Goal: Task Accomplishment & Management: Complete application form

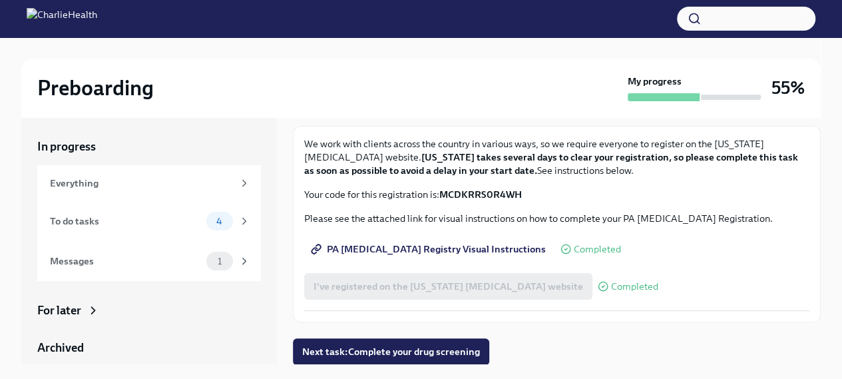
scroll to position [23, 0]
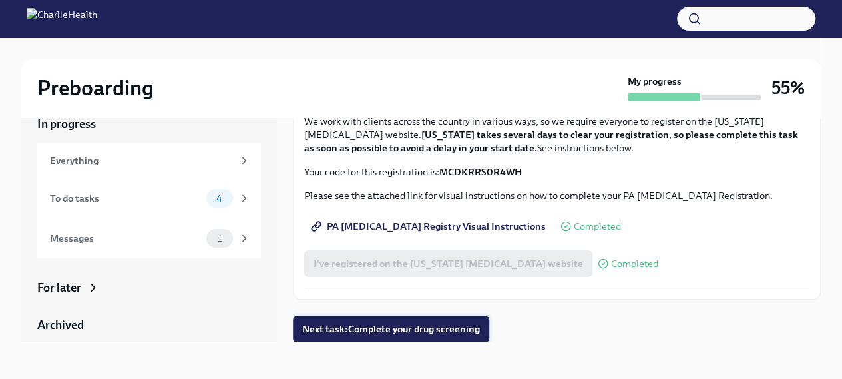
click at [371, 327] on span "Next task : Complete your drug screening" at bounding box center [391, 328] width 178 height 13
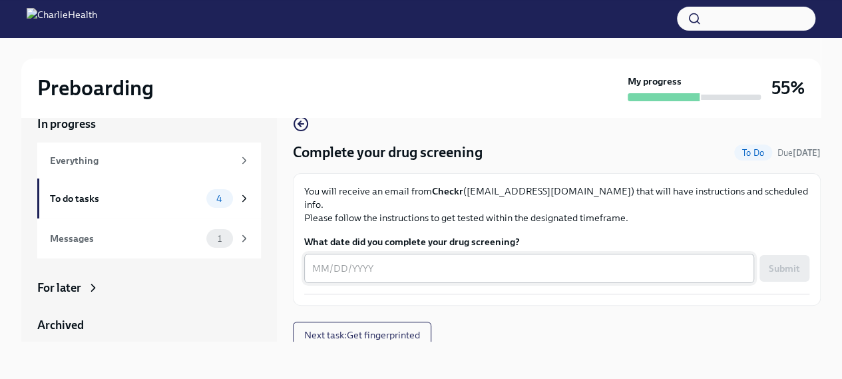
click at [430, 260] on textarea "What date did you complete your drug screening?" at bounding box center [529, 268] width 434 height 16
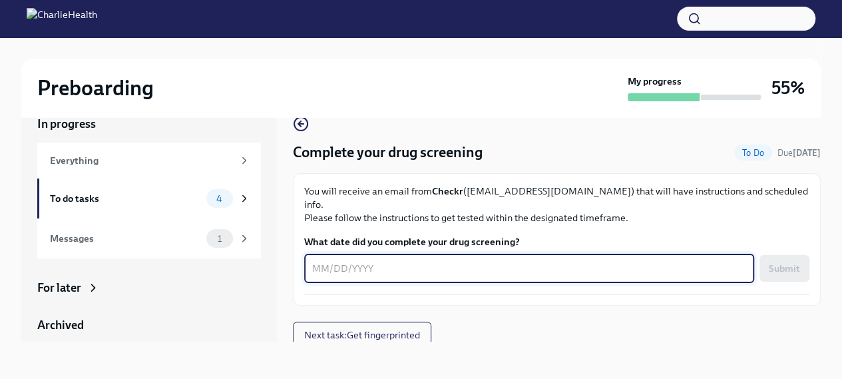
type textarea "0"
type textarea "[DATE]"
click at [787, 262] on span "Submit" at bounding box center [784, 268] width 31 height 13
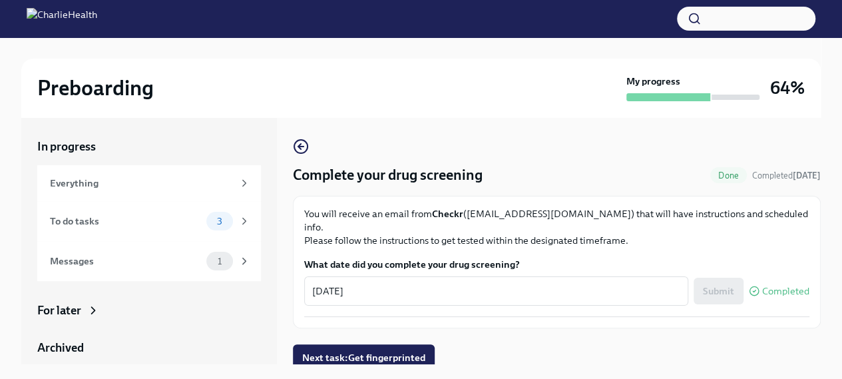
scroll to position [23, 0]
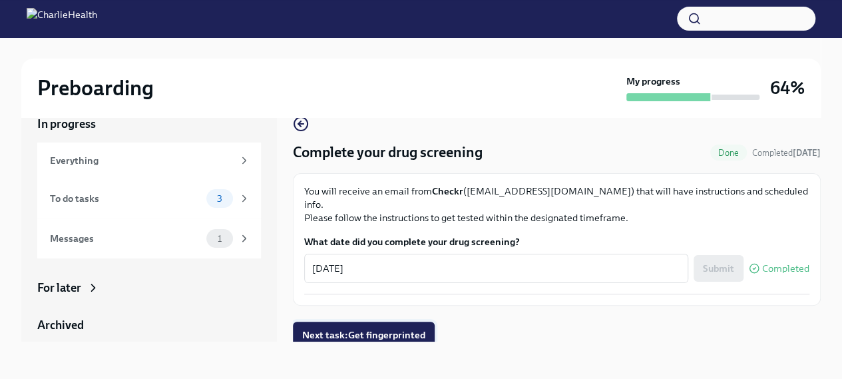
click at [381, 328] on span "Next task : Get fingerprinted" at bounding box center [363, 334] width 123 height 13
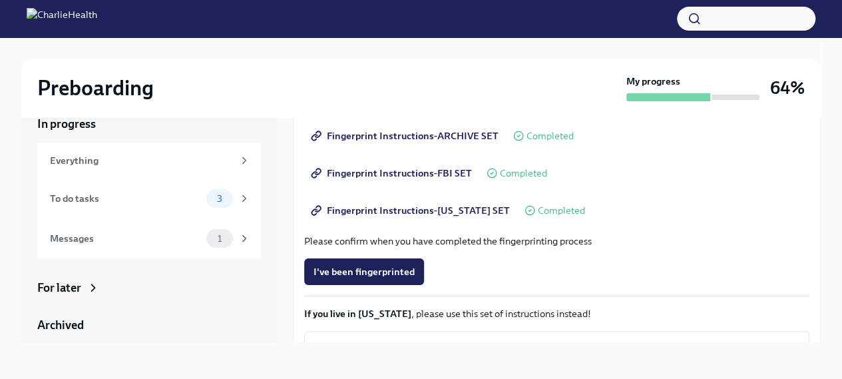
scroll to position [199, 0]
click at [350, 262] on button "I've been fingerprinted" at bounding box center [364, 270] width 120 height 27
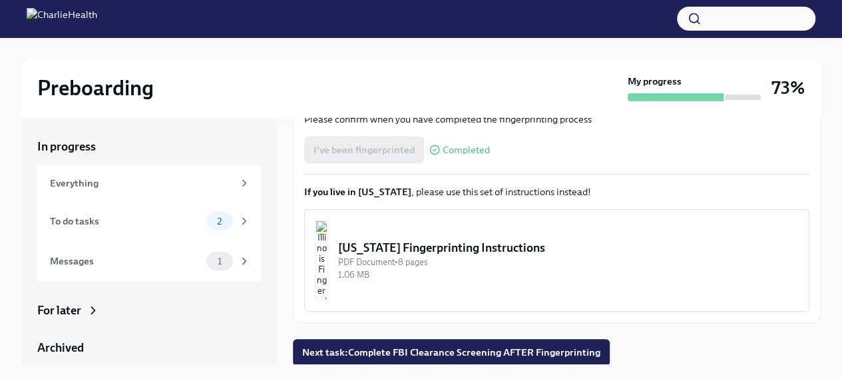
scroll to position [23, 0]
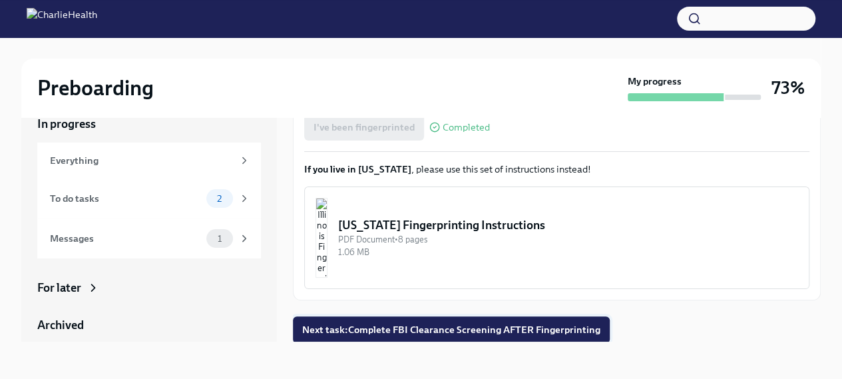
click at [446, 327] on span "Next task : Complete FBI Clearance Screening AFTER Fingerprinting" at bounding box center [451, 329] width 298 height 13
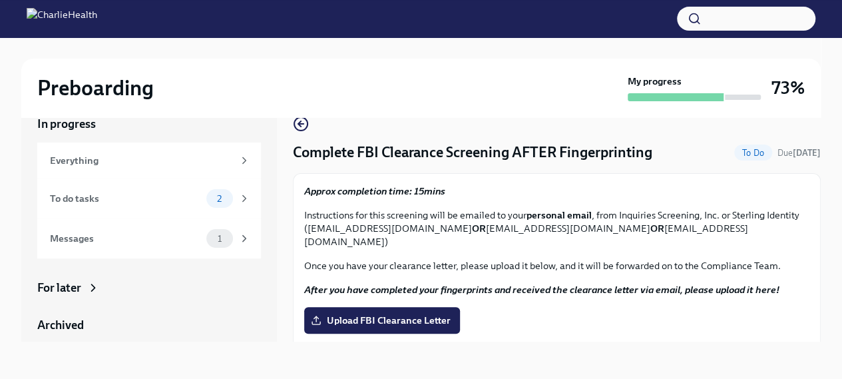
scroll to position [43, 0]
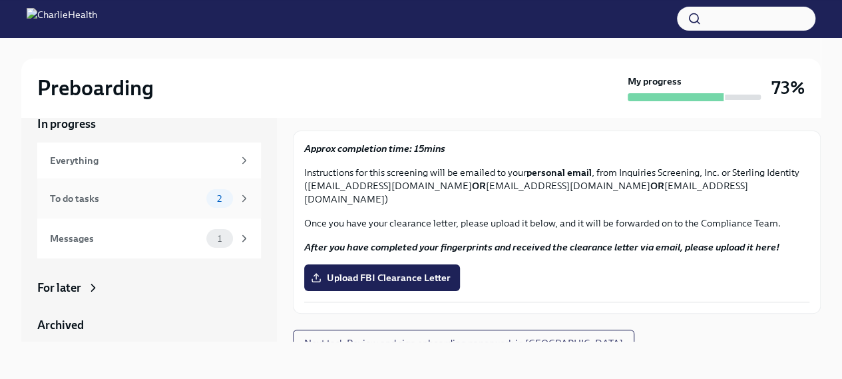
click at [238, 199] on icon at bounding box center [244, 198] width 12 height 12
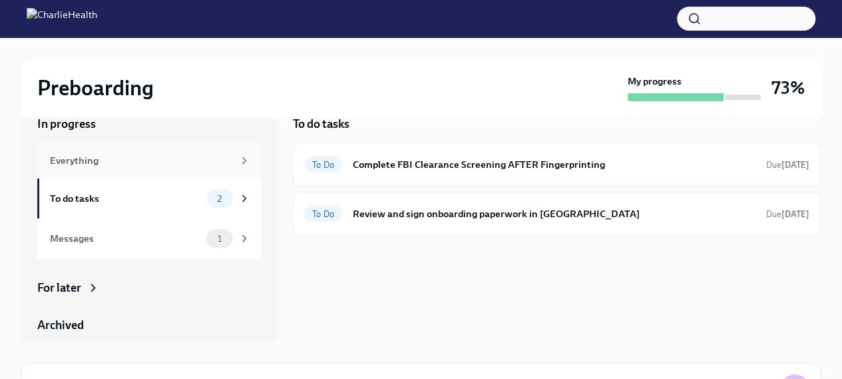
click at [238, 157] on icon at bounding box center [244, 160] width 12 height 12
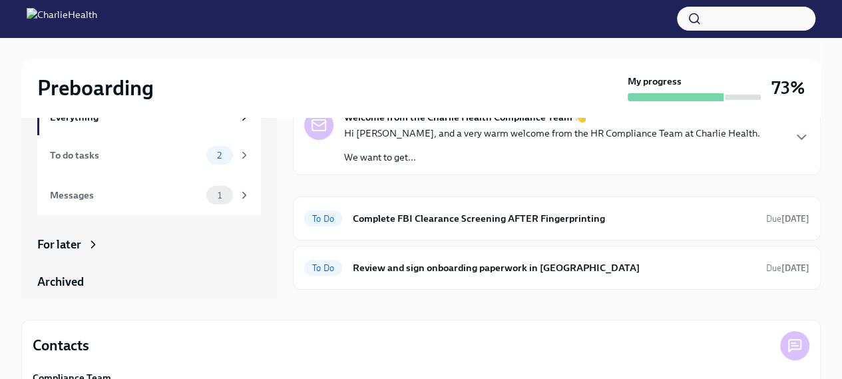
scroll to position [67, 0]
click at [557, 269] on h6 "Review and sign onboarding paperwork in [GEOGRAPHIC_DATA]" at bounding box center [554, 267] width 403 height 15
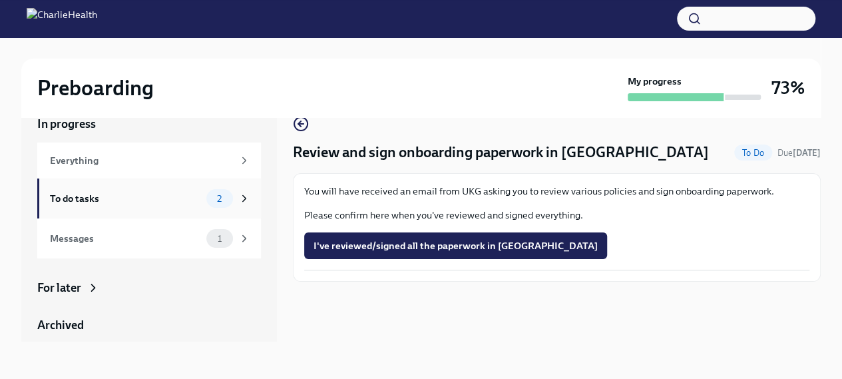
click at [206, 190] on div "2" at bounding box center [219, 198] width 27 height 19
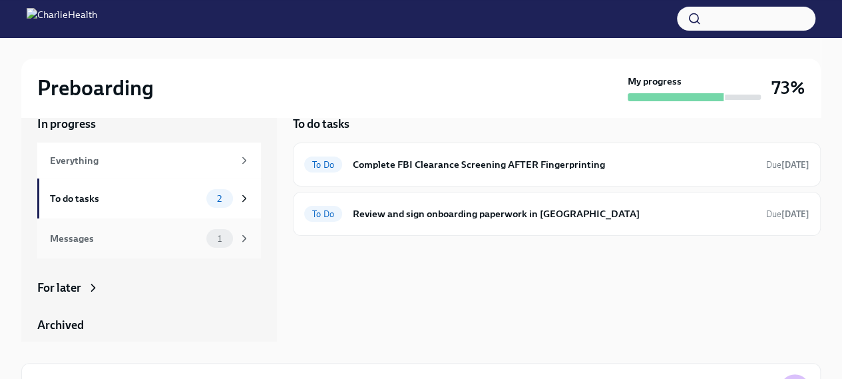
click at [192, 234] on div "Messages 1" at bounding box center [150, 238] width 200 height 19
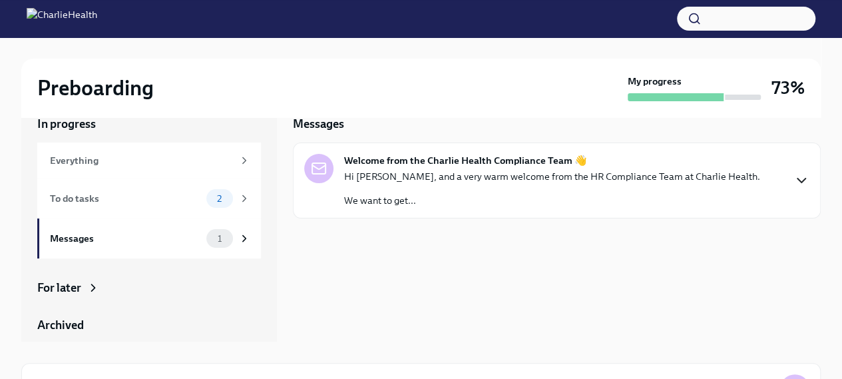
click at [797, 178] on icon "button" at bounding box center [801, 180] width 8 height 4
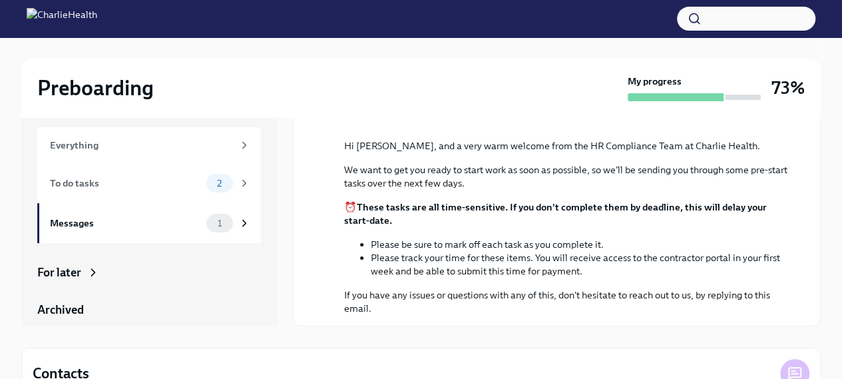
scroll to position [34, 0]
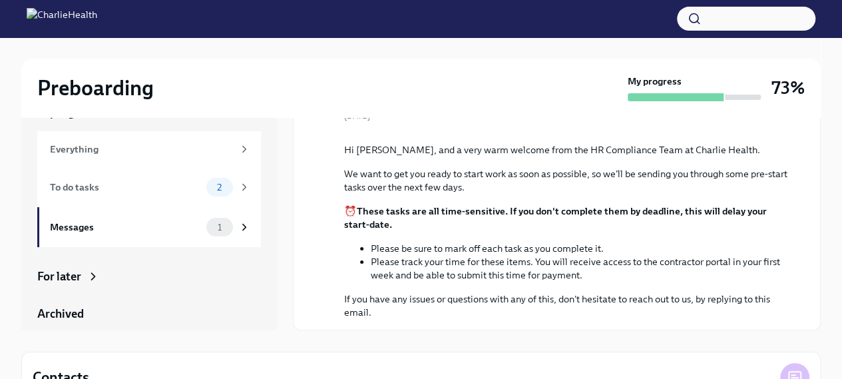
click at [93, 279] on icon at bounding box center [93, 276] width 13 height 13
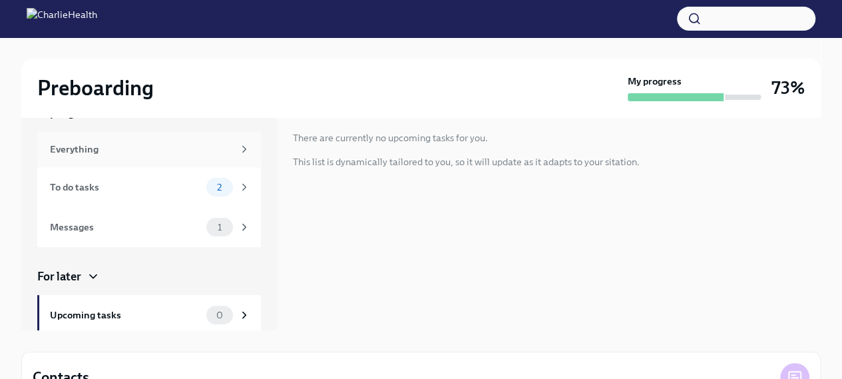
click at [238, 144] on icon at bounding box center [244, 149] width 12 height 12
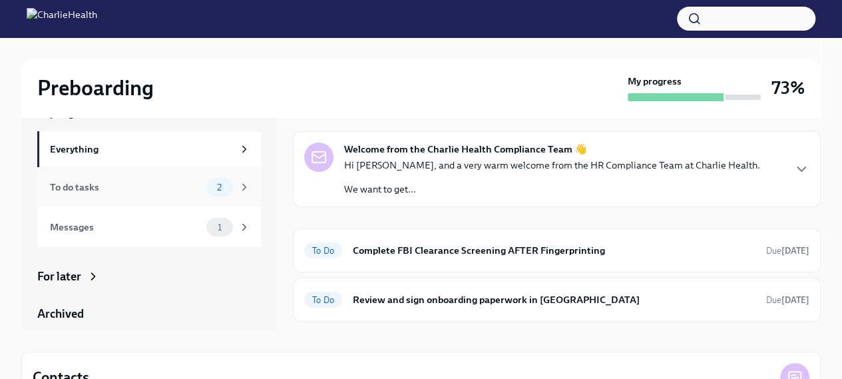
click at [243, 186] on icon at bounding box center [244, 187] width 3 height 6
